Goal: Transaction & Acquisition: Purchase product/service

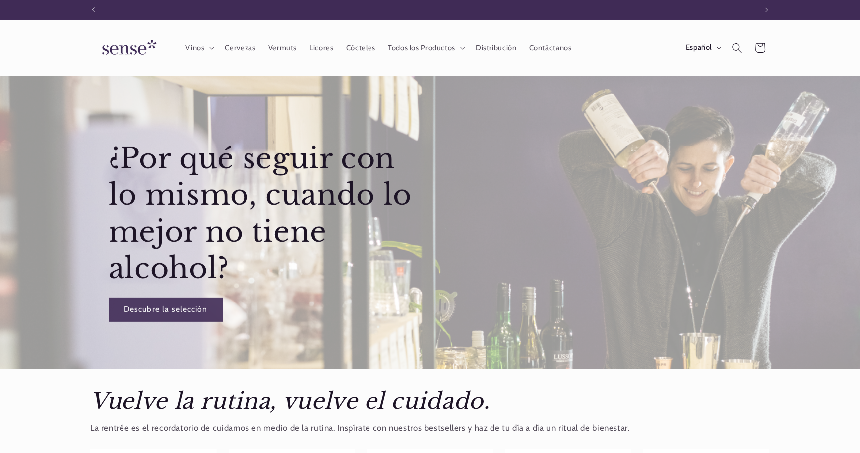
scroll to position [0, 663]
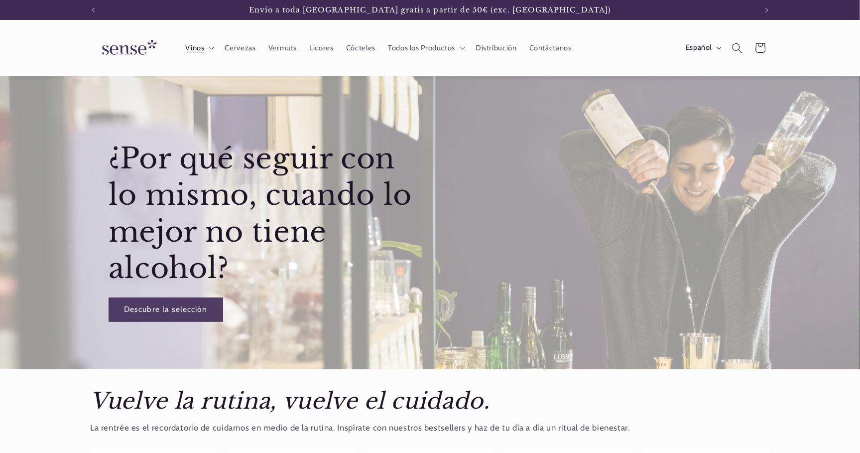
click at [209, 47] on icon at bounding box center [211, 48] width 5 height 3
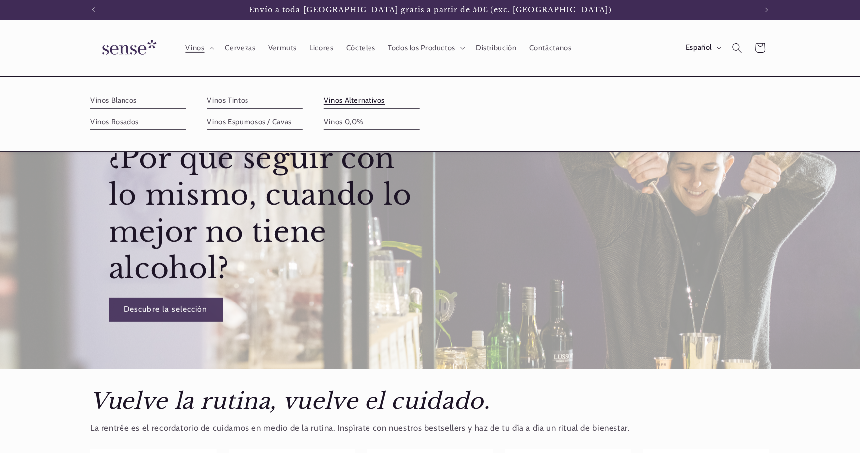
click at [378, 101] on link "Vinos Alternativos" at bounding box center [372, 101] width 96 height 16
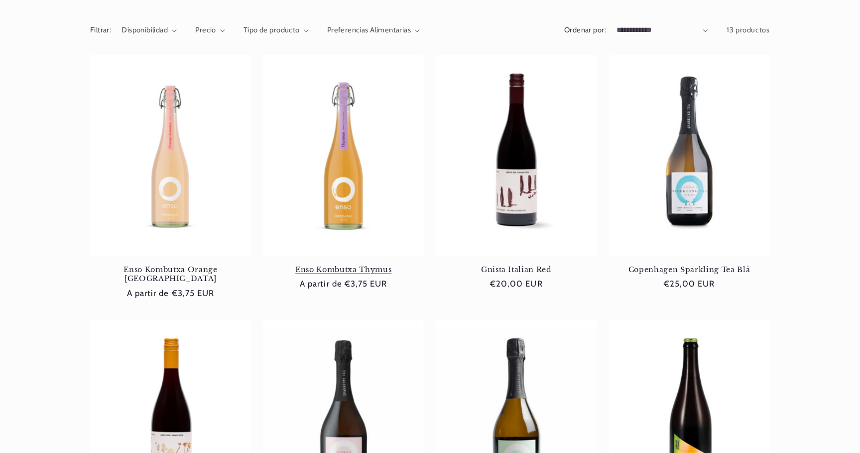
scroll to position [121, 0]
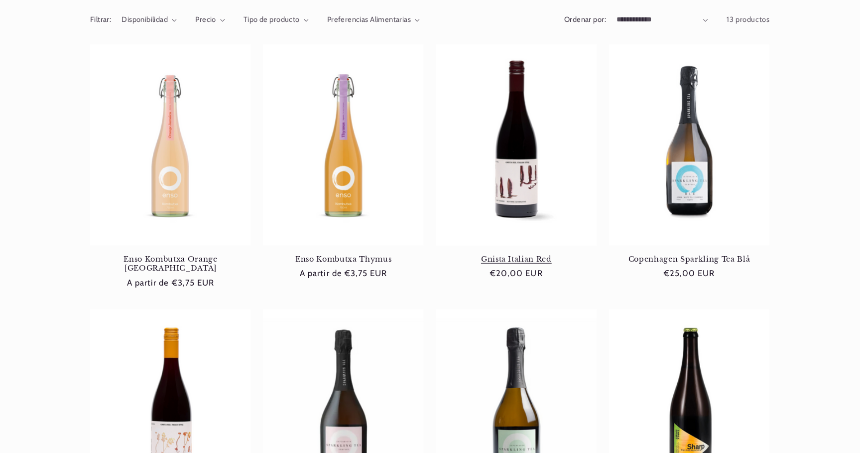
click at [516, 254] on link "Gnista Italian Red" at bounding box center [516, 258] width 161 height 9
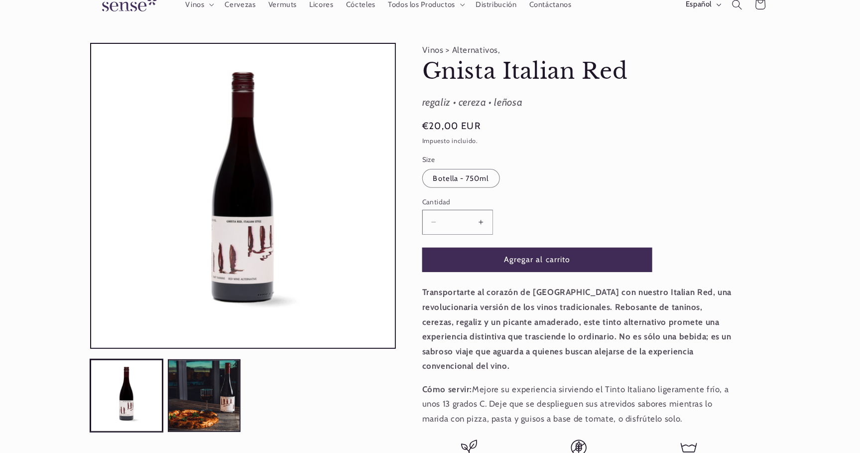
scroll to position [92, 0]
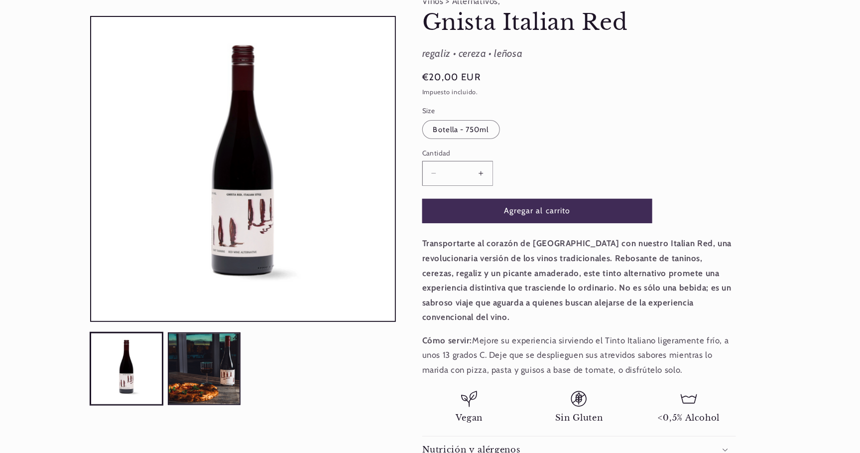
click at [481, 175] on button "Aumentar cantidad para Gnista Italian Red" at bounding box center [481, 173] width 22 height 24
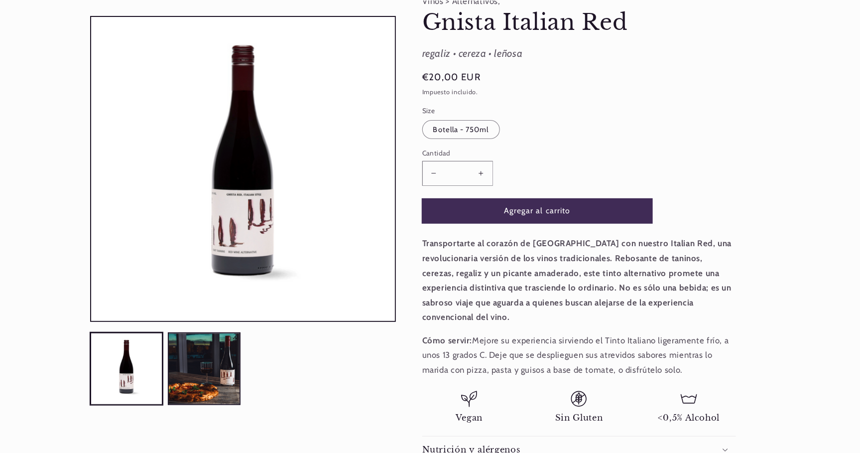
click at [500, 212] on button "Agregar al carrito" at bounding box center [537, 211] width 230 height 24
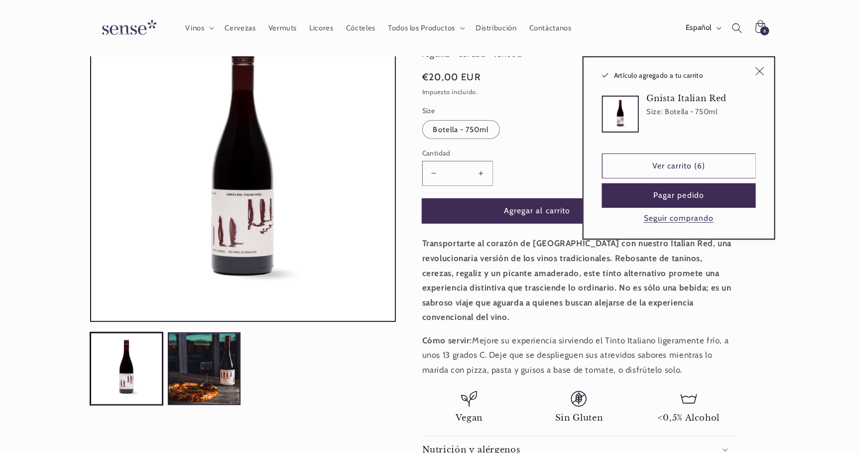
type input "*"
click at [713, 166] on link "Ver carrito (6)" at bounding box center [679, 165] width 154 height 24
